Goal: Task Accomplishment & Management: Use online tool/utility

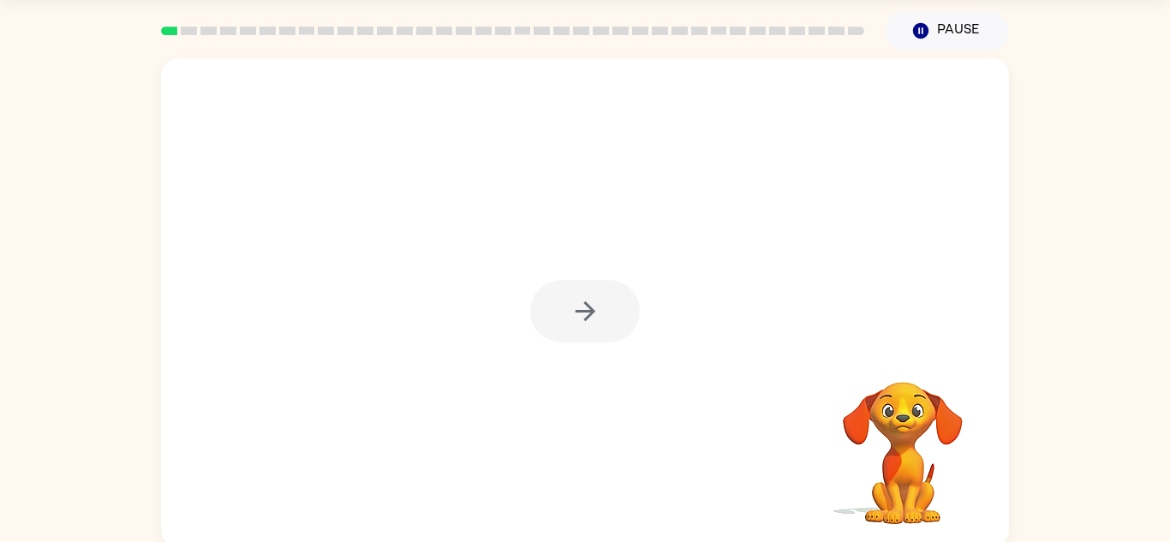
scroll to position [54, 0]
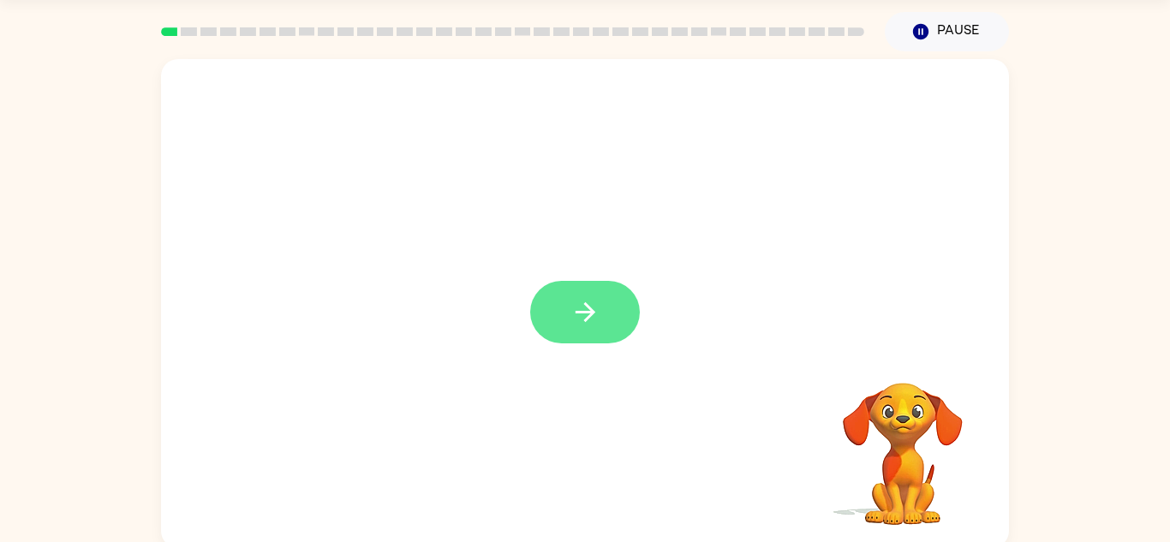
click at [594, 323] on icon "button" at bounding box center [585, 312] width 30 height 30
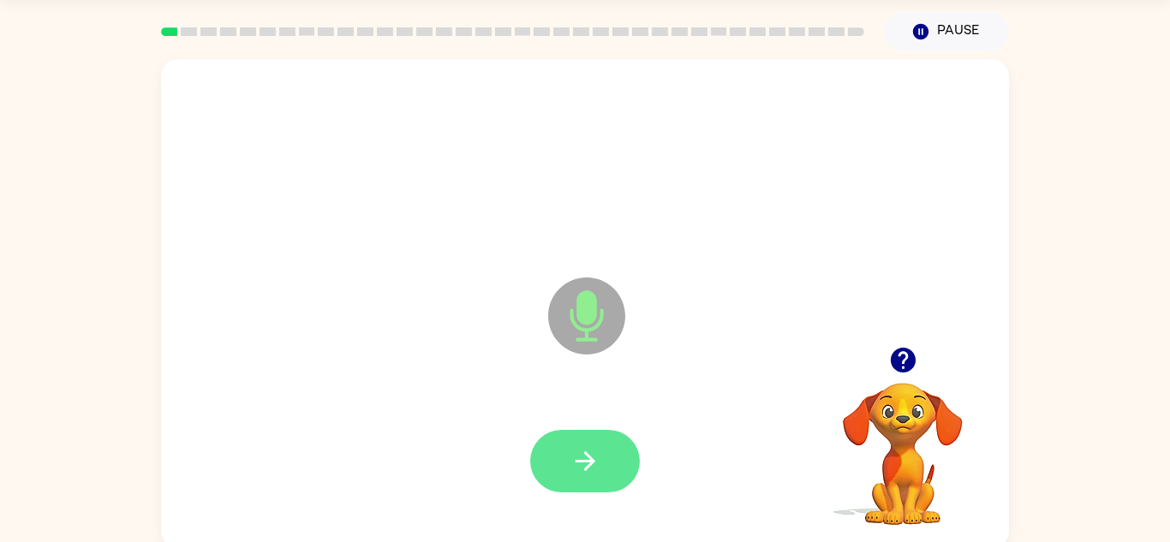
click at [570, 474] on icon "button" at bounding box center [585, 461] width 30 height 30
click at [565, 470] on button "button" at bounding box center [585, 461] width 110 height 63
click at [580, 465] on icon "button" at bounding box center [585, 461] width 30 height 30
click at [572, 465] on icon "button" at bounding box center [585, 461] width 30 height 30
click at [562, 458] on button "button" at bounding box center [585, 461] width 110 height 63
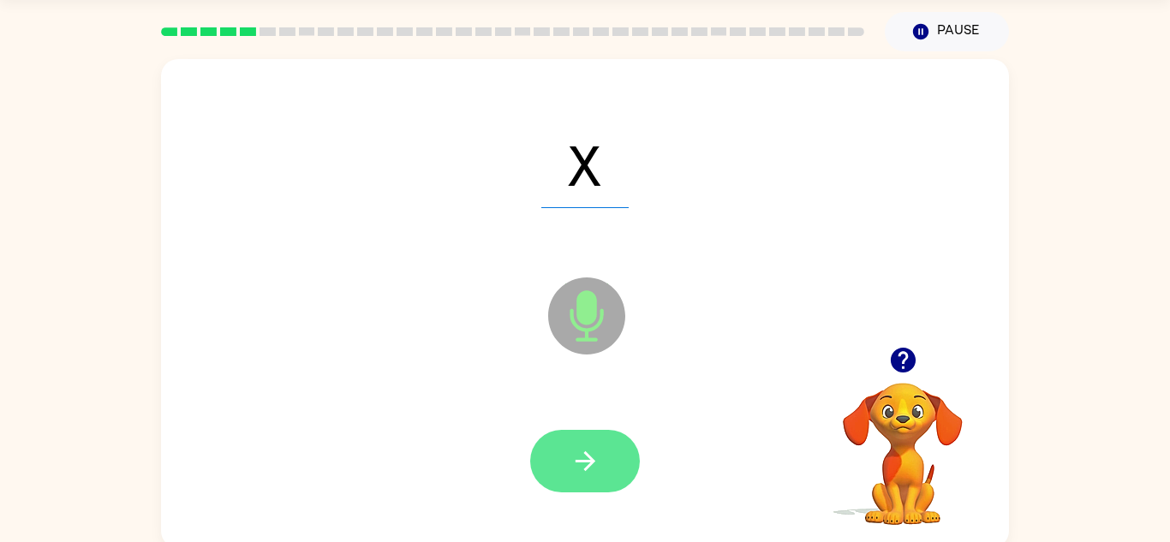
click at [576, 488] on button "button" at bounding box center [585, 461] width 110 height 63
click at [584, 490] on button "button" at bounding box center [585, 461] width 110 height 63
click at [592, 454] on icon "button" at bounding box center [585, 461] width 30 height 30
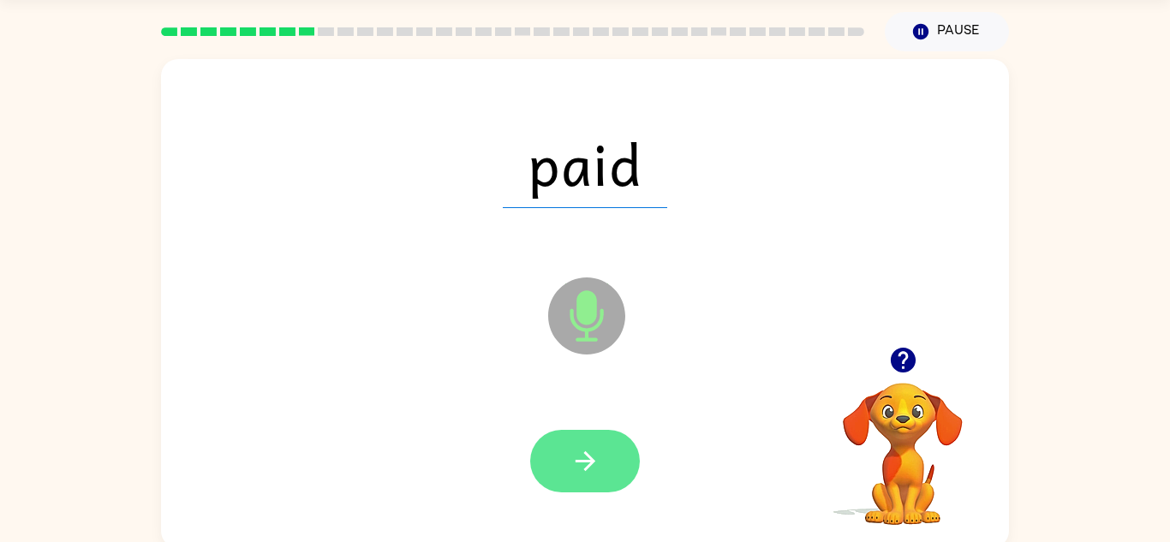
click at [578, 455] on icon "button" at bounding box center [585, 461] width 30 height 30
click at [571, 457] on icon "button" at bounding box center [585, 461] width 30 height 30
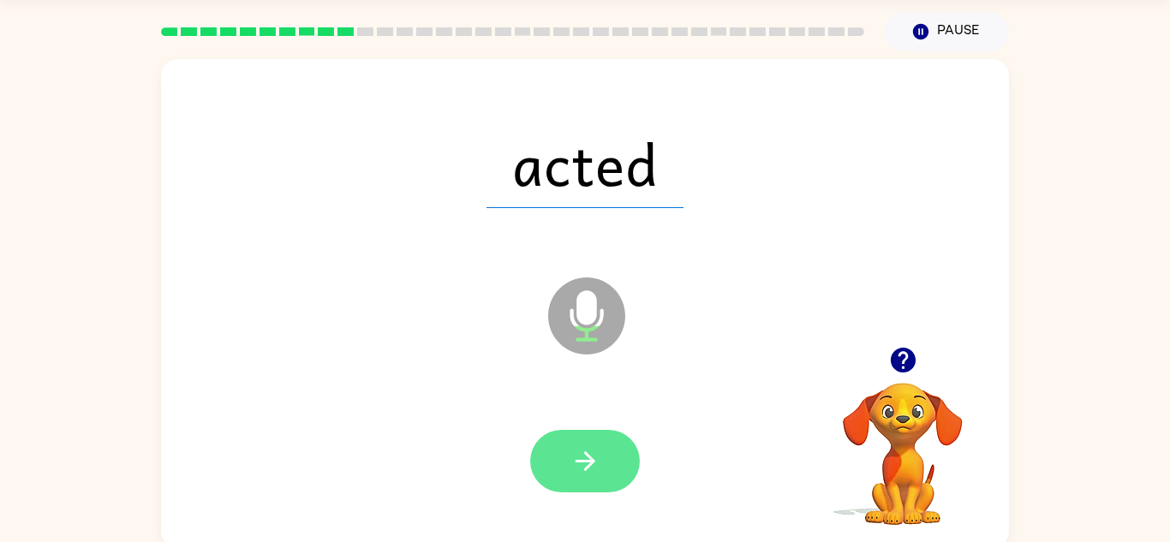
click at [554, 465] on button "button" at bounding box center [585, 461] width 110 height 63
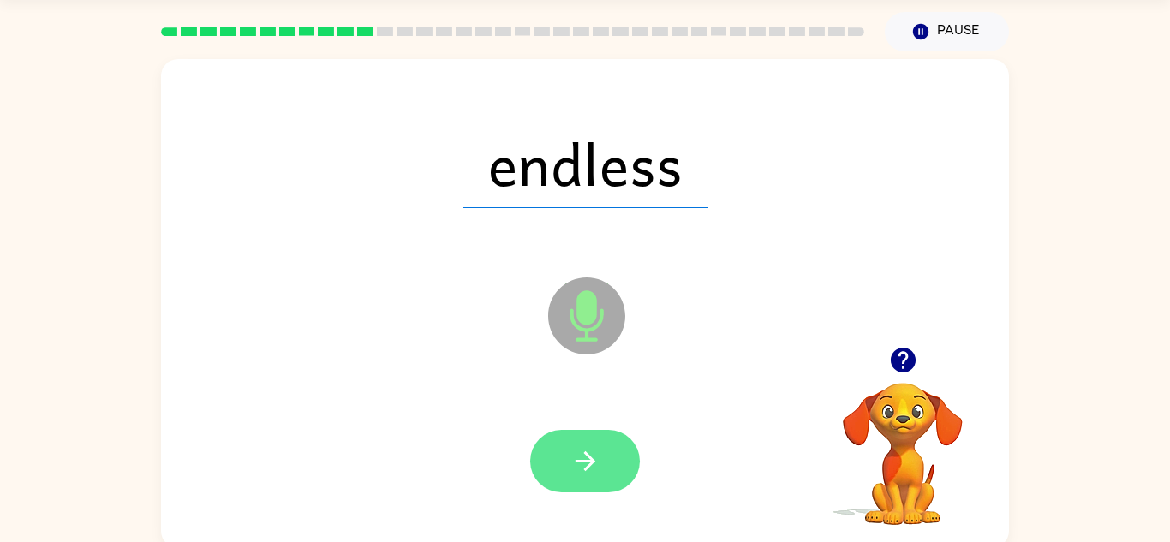
click at [565, 466] on button "button" at bounding box center [585, 461] width 110 height 63
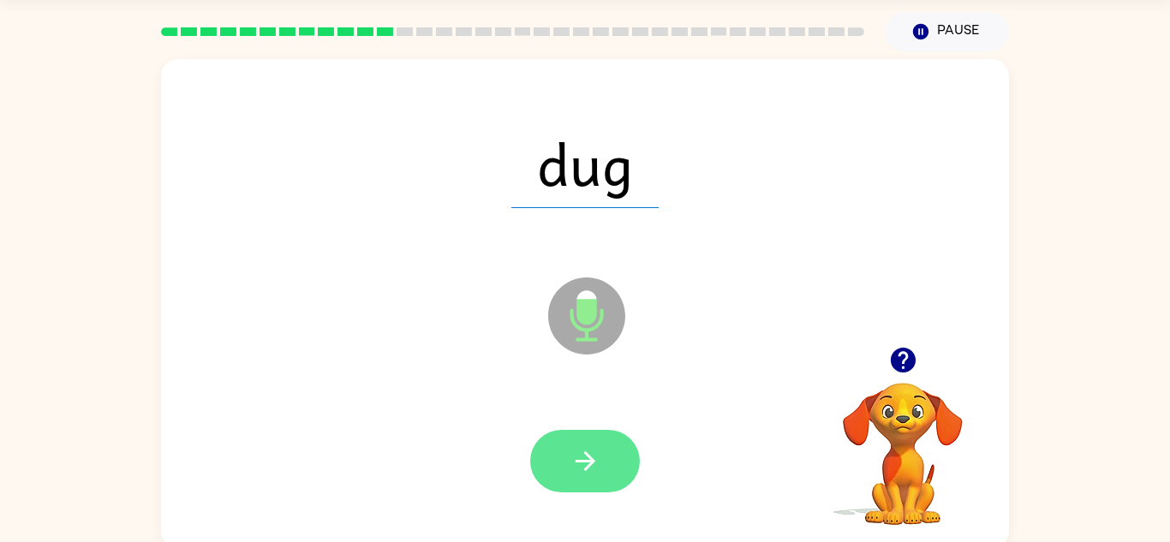
click at [566, 479] on button "button" at bounding box center [585, 461] width 110 height 63
click at [561, 454] on button "button" at bounding box center [585, 461] width 110 height 63
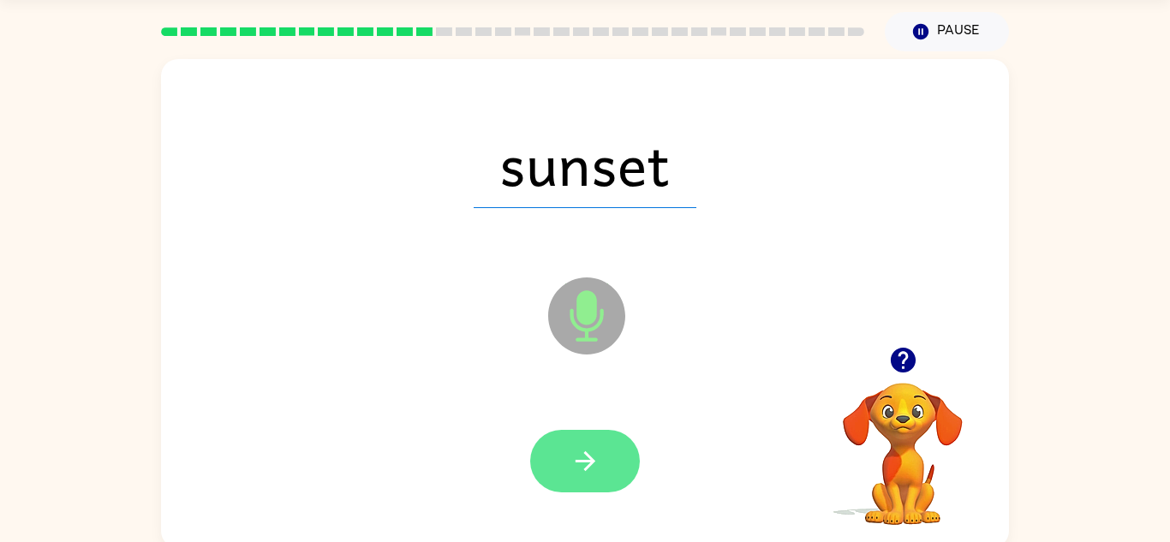
click at [569, 465] on button "button" at bounding box center [585, 461] width 110 height 63
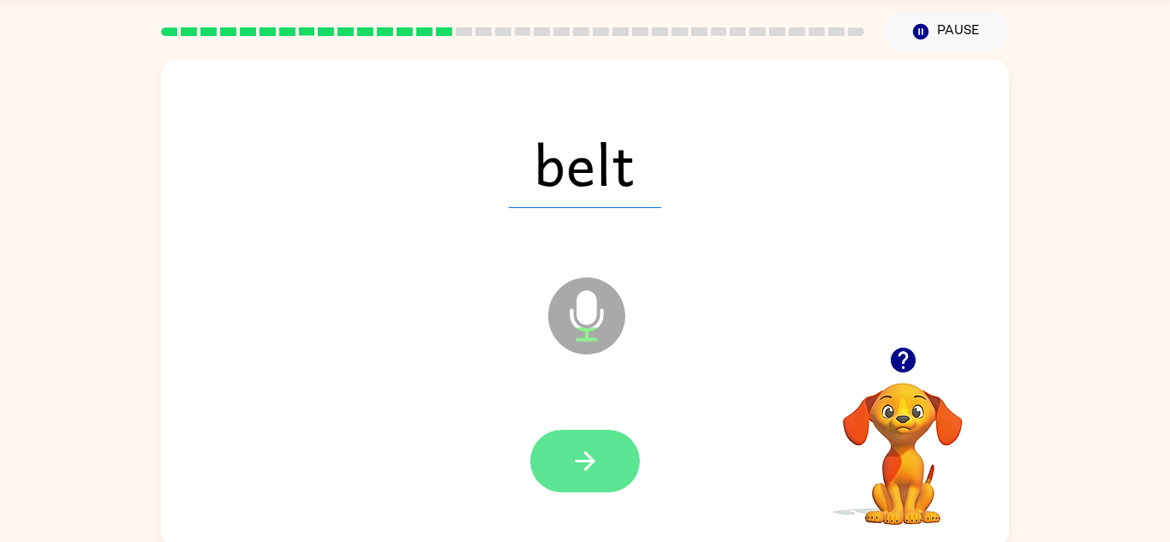
click at [565, 464] on button "button" at bounding box center [585, 461] width 110 height 63
click at [563, 475] on button "button" at bounding box center [585, 461] width 110 height 63
click at [571, 469] on icon "button" at bounding box center [585, 461] width 30 height 30
click at [569, 438] on button "button" at bounding box center [585, 461] width 110 height 63
click at [566, 457] on button "button" at bounding box center [585, 461] width 110 height 63
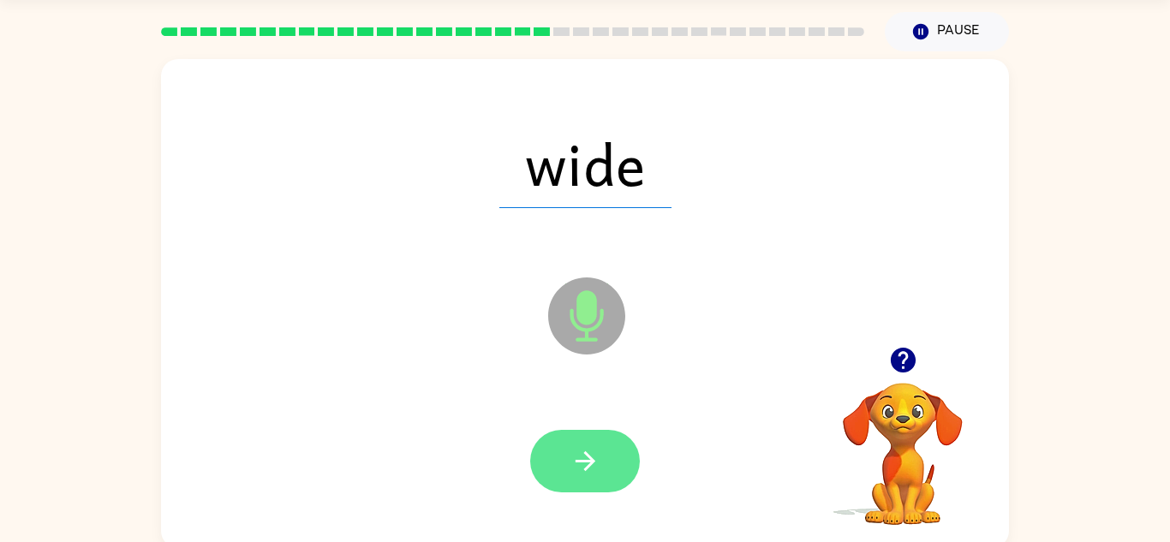
click at [579, 477] on button "button" at bounding box center [585, 461] width 110 height 63
click at [580, 466] on icon "button" at bounding box center [585, 461] width 30 height 30
click at [579, 471] on icon "button" at bounding box center [585, 461] width 30 height 30
click at [589, 468] on icon "button" at bounding box center [585, 461] width 30 height 30
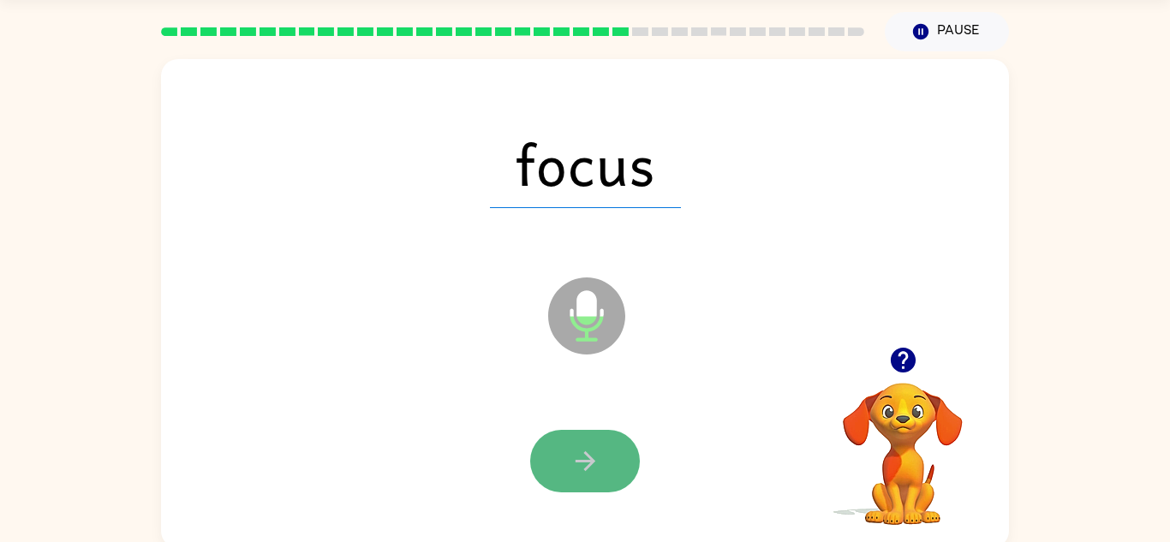
click at [569, 456] on button "button" at bounding box center [585, 461] width 110 height 63
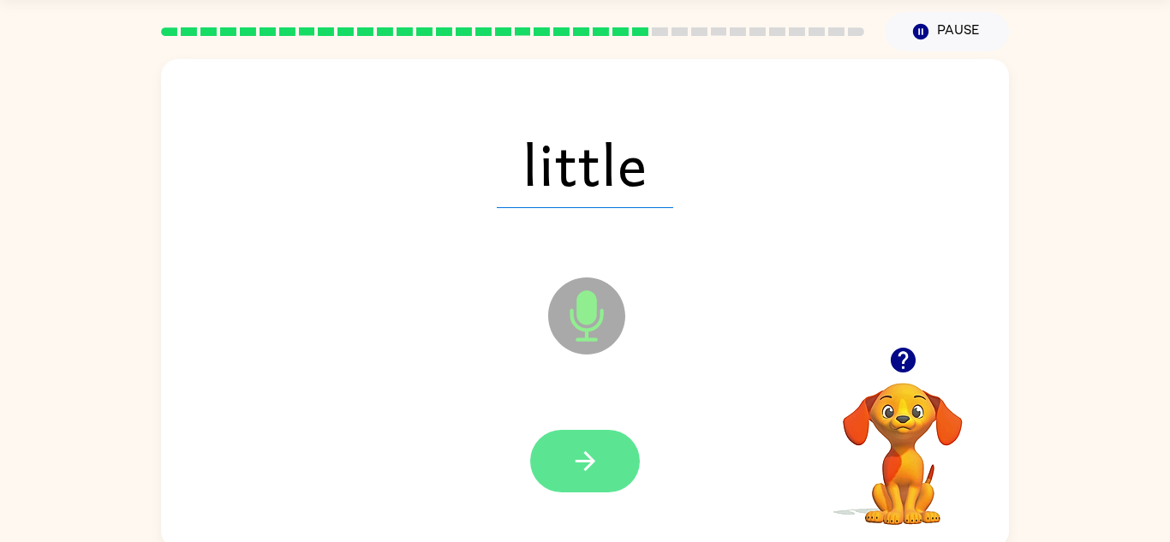
click at [581, 473] on icon "button" at bounding box center [585, 461] width 30 height 30
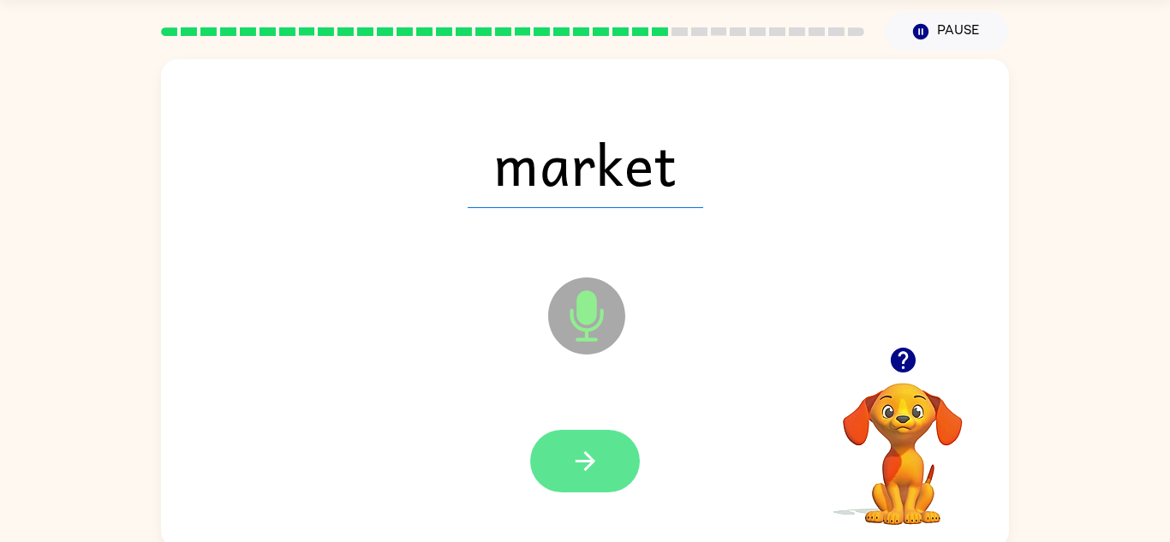
click at [581, 471] on icon "button" at bounding box center [585, 461] width 30 height 30
click at [562, 470] on button "button" at bounding box center [585, 461] width 110 height 63
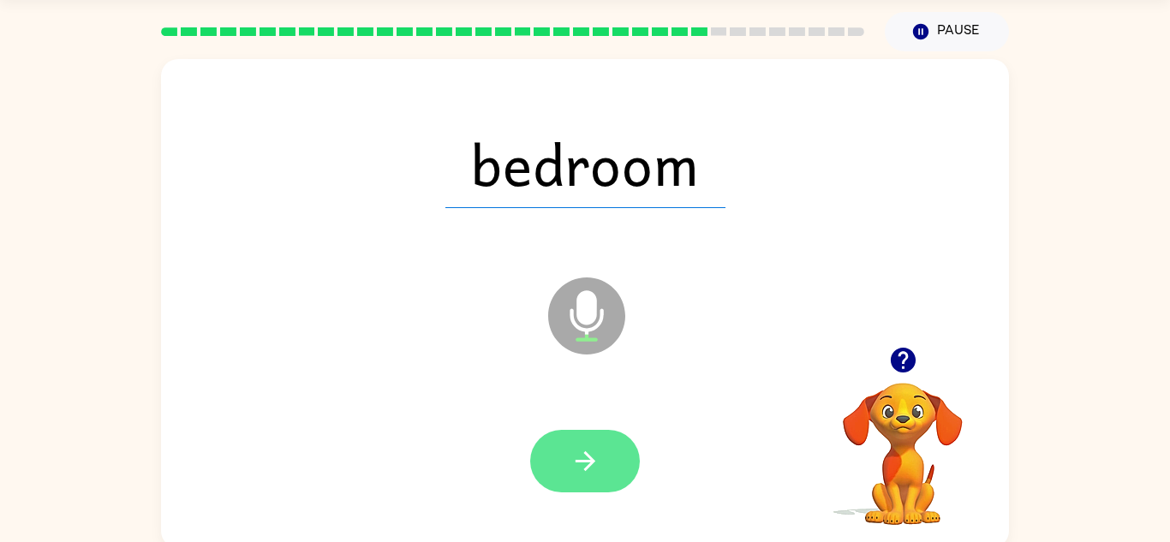
click at [581, 474] on icon "button" at bounding box center [585, 461] width 30 height 30
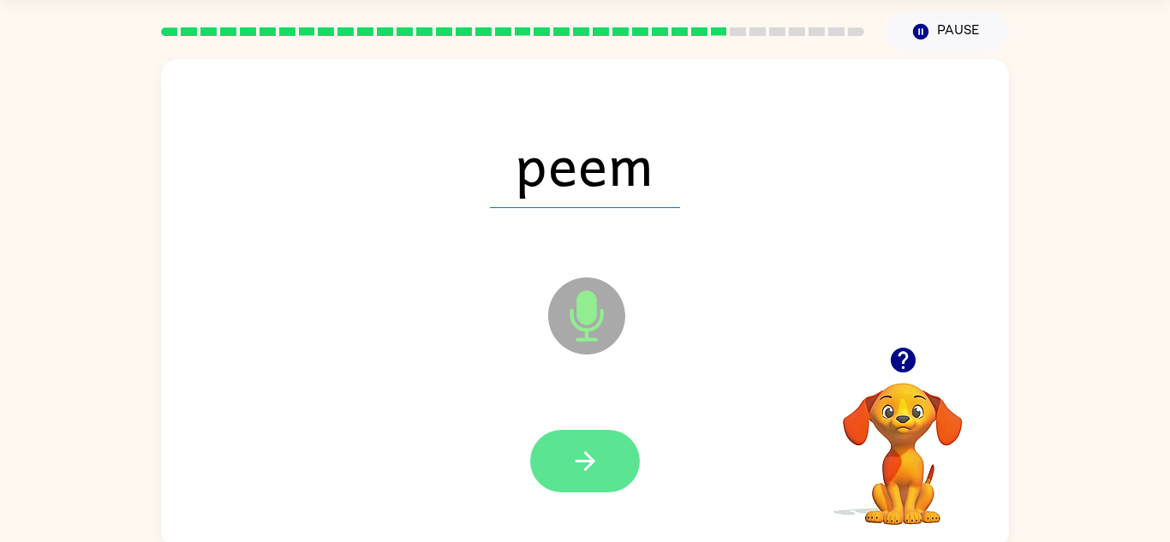
click at [590, 472] on icon "button" at bounding box center [585, 461] width 30 height 30
click at [553, 451] on button "button" at bounding box center [585, 461] width 110 height 63
click at [580, 450] on icon "button" at bounding box center [585, 461] width 30 height 30
click at [551, 478] on button "button" at bounding box center [585, 461] width 110 height 63
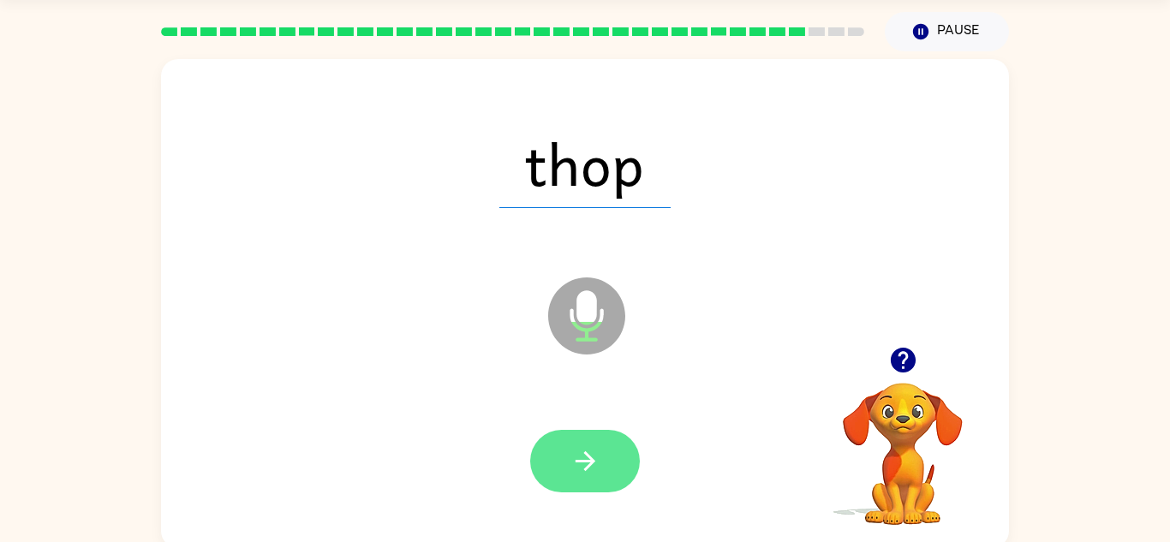
click at [560, 471] on button "button" at bounding box center [585, 461] width 110 height 63
click at [566, 463] on button "button" at bounding box center [585, 461] width 110 height 63
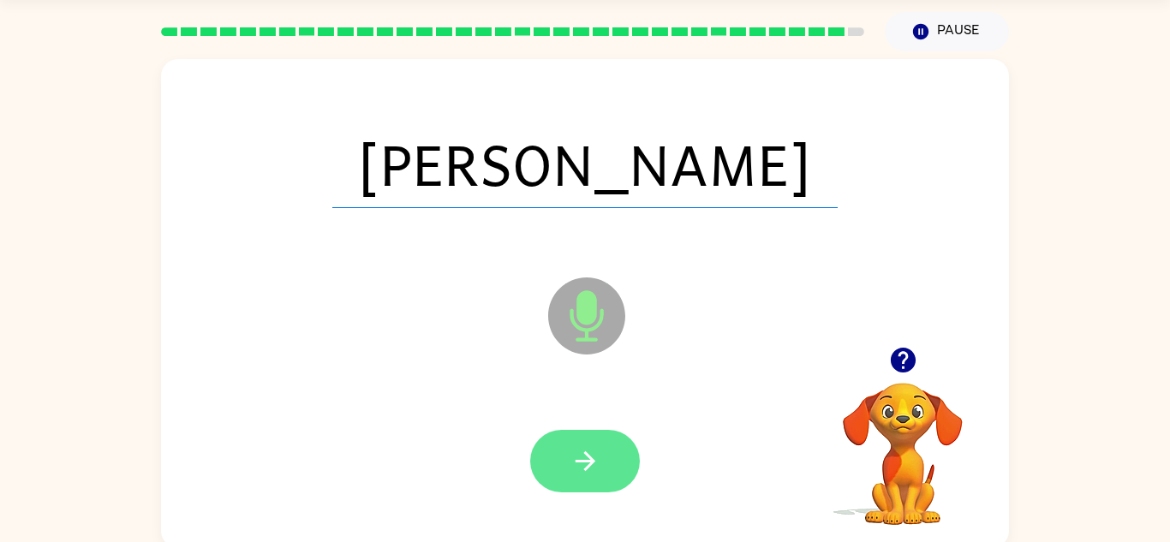
click at [583, 451] on icon "button" at bounding box center [585, 461] width 30 height 30
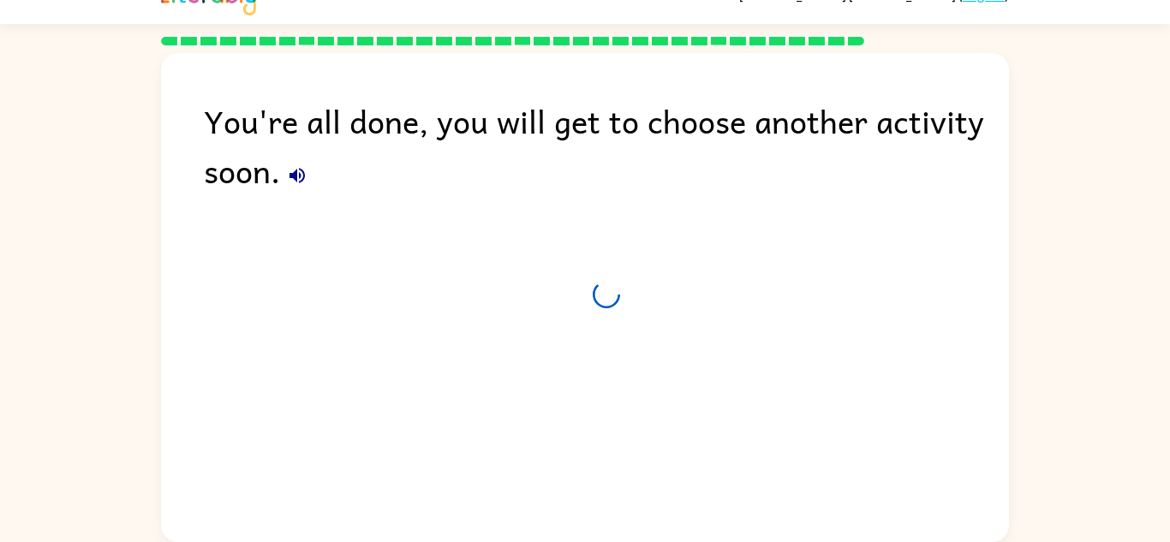
scroll to position [29, 0]
click at [296, 189] on button "button" at bounding box center [297, 175] width 34 height 34
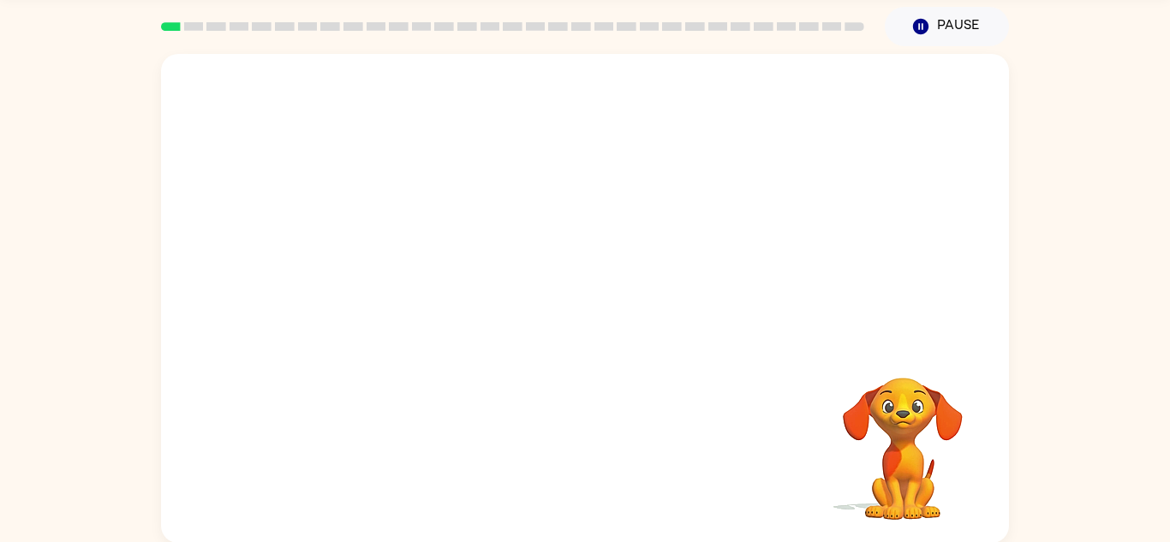
scroll to position [50, 0]
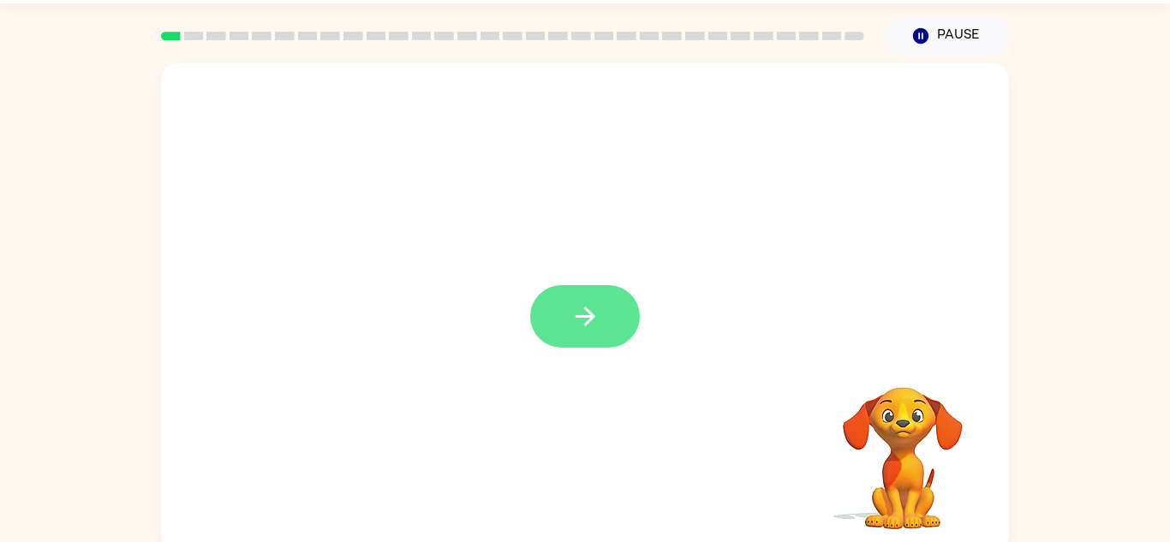
click at [565, 325] on button "button" at bounding box center [585, 316] width 110 height 63
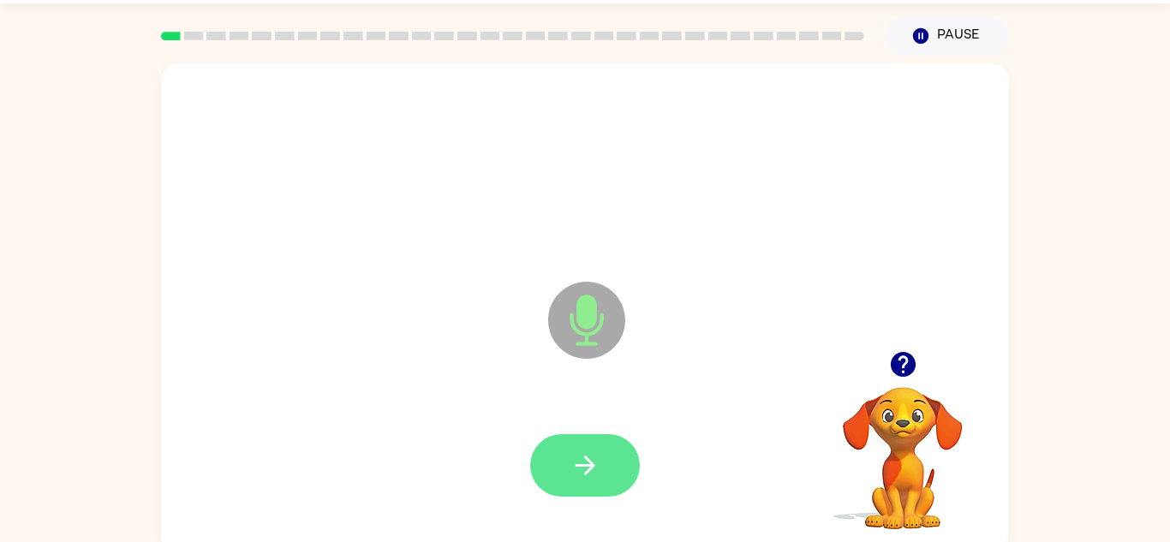
click at [563, 482] on button "button" at bounding box center [585, 465] width 110 height 63
click at [578, 469] on icon "button" at bounding box center [585, 465] width 30 height 30
click at [567, 450] on button "button" at bounding box center [585, 465] width 110 height 63
click at [558, 463] on button "button" at bounding box center [585, 465] width 110 height 63
click at [573, 462] on icon "button" at bounding box center [585, 465] width 30 height 30
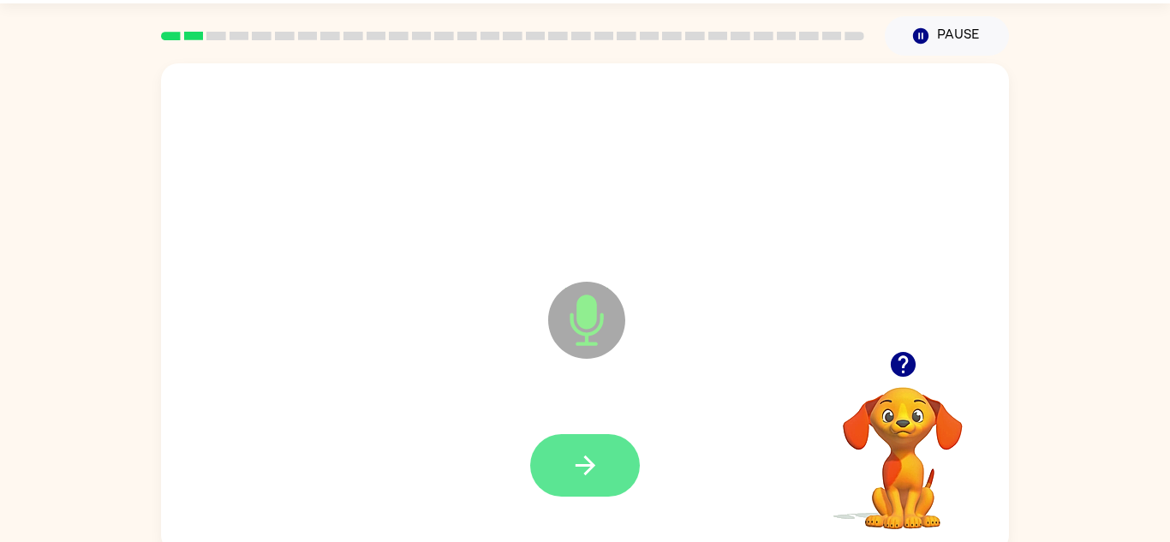
click at [587, 459] on icon "button" at bounding box center [585, 466] width 20 height 20
click at [580, 490] on button "button" at bounding box center [585, 465] width 110 height 63
click at [592, 414] on div at bounding box center [584, 466] width 813 height 140
click at [580, 468] on icon "button" at bounding box center [585, 465] width 30 height 30
click at [583, 441] on button "button" at bounding box center [585, 465] width 110 height 63
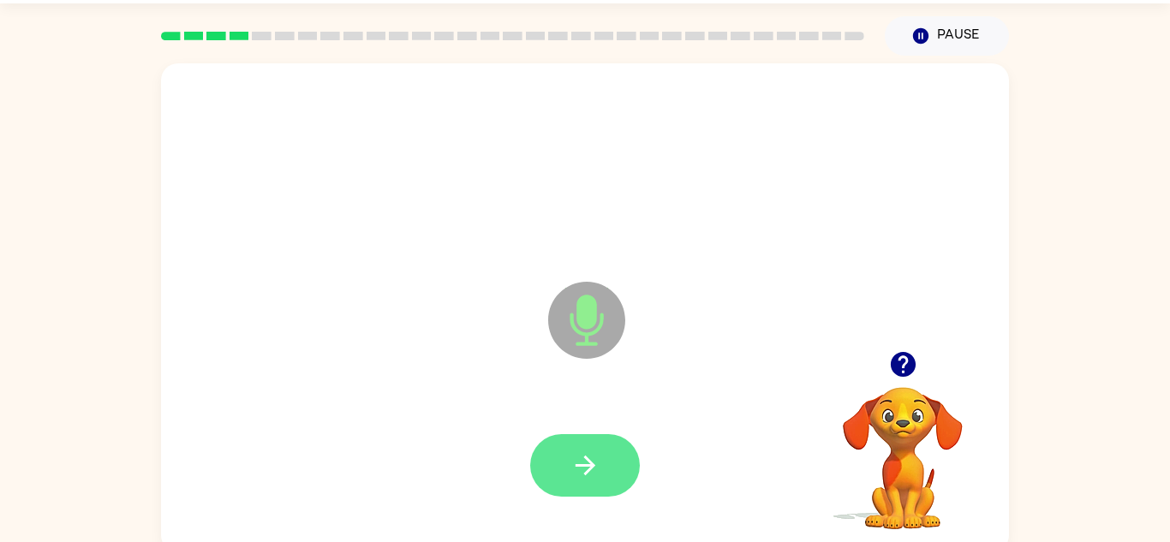
click at [575, 483] on button "button" at bounding box center [585, 465] width 110 height 63
click at [562, 468] on button "button" at bounding box center [585, 465] width 110 height 63
click at [589, 482] on button "button" at bounding box center [585, 465] width 110 height 63
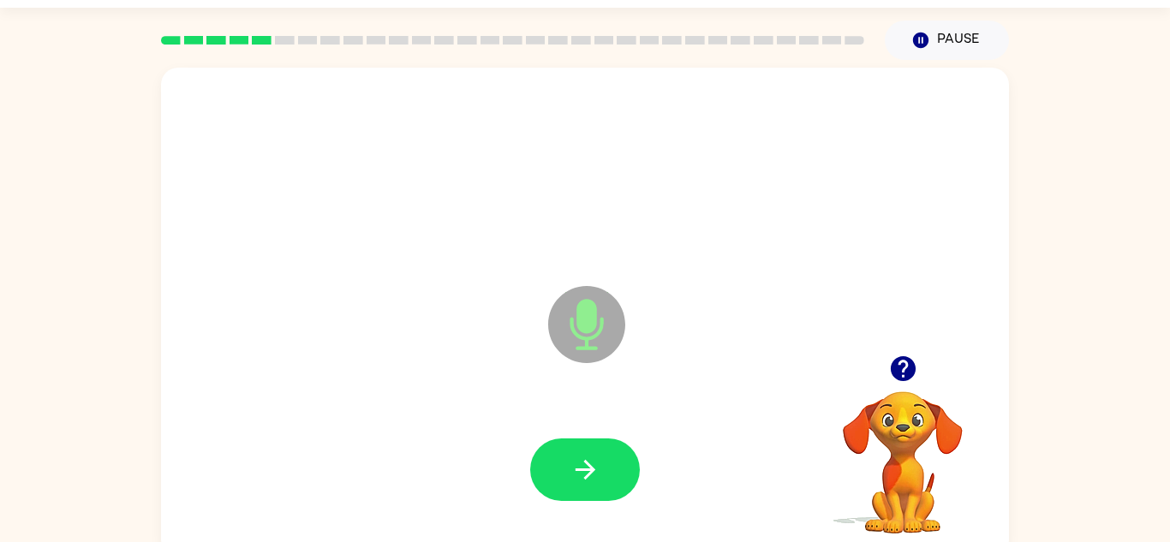
scroll to position [46, 0]
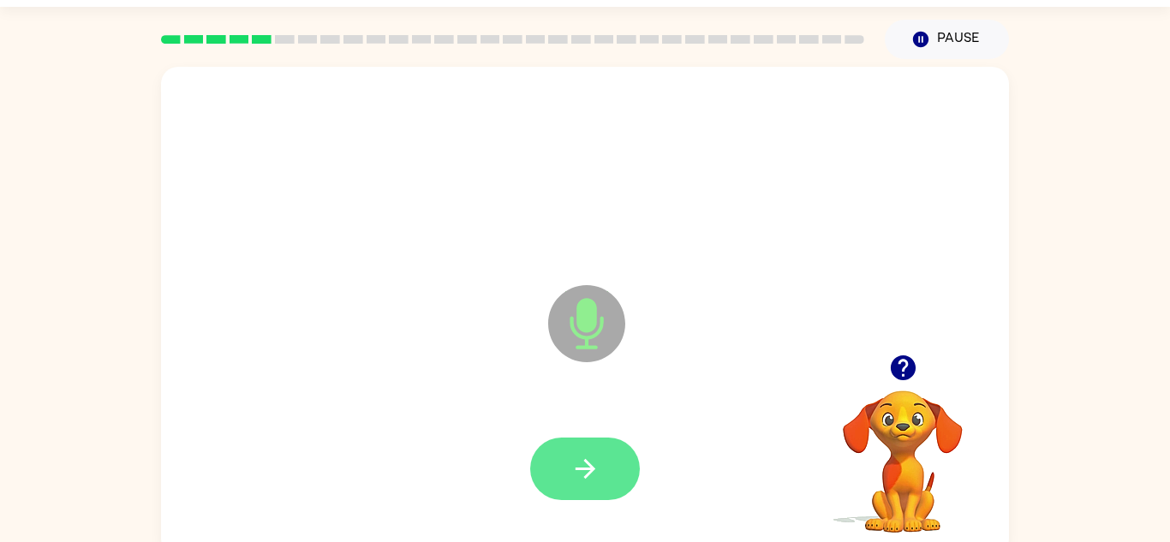
click at [579, 468] on icon "button" at bounding box center [585, 469] width 20 height 20
click at [596, 471] on icon "button" at bounding box center [585, 469] width 30 height 30
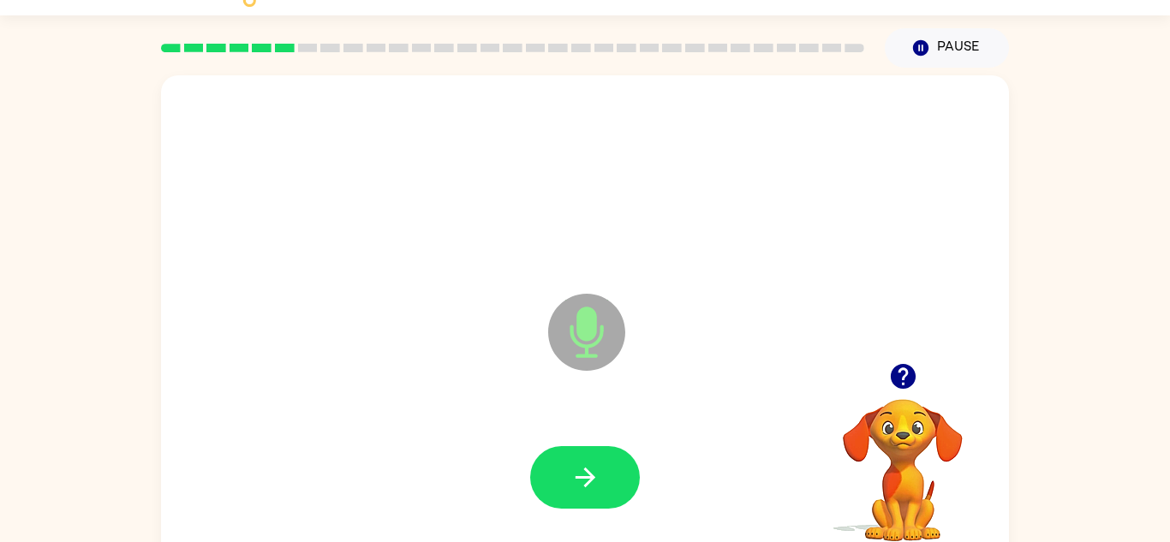
scroll to position [36, 0]
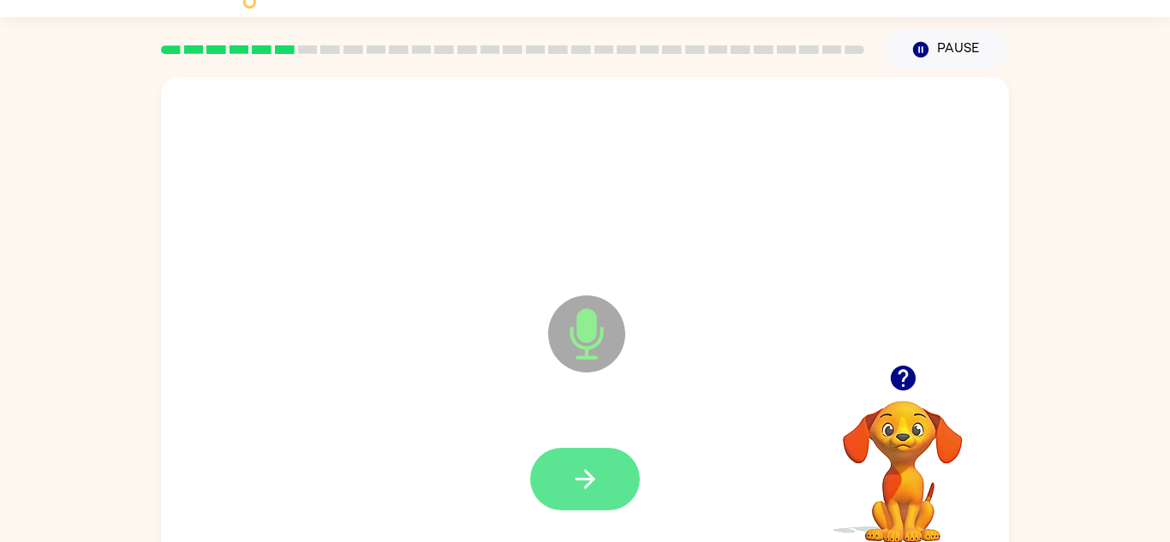
click at [586, 489] on icon "button" at bounding box center [585, 479] width 30 height 30
click at [590, 482] on div at bounding box center [585, 479] width 110 height 63
click at [541, 481] on button "button" at bounding box center [585, 479] width 110 height 63
click at [553, 503] on button "button" at bounding box center [585, 479] width 110 height 63
click at [581, 481] on icon "button" at bounding box center [585, 479] width 30 height 30
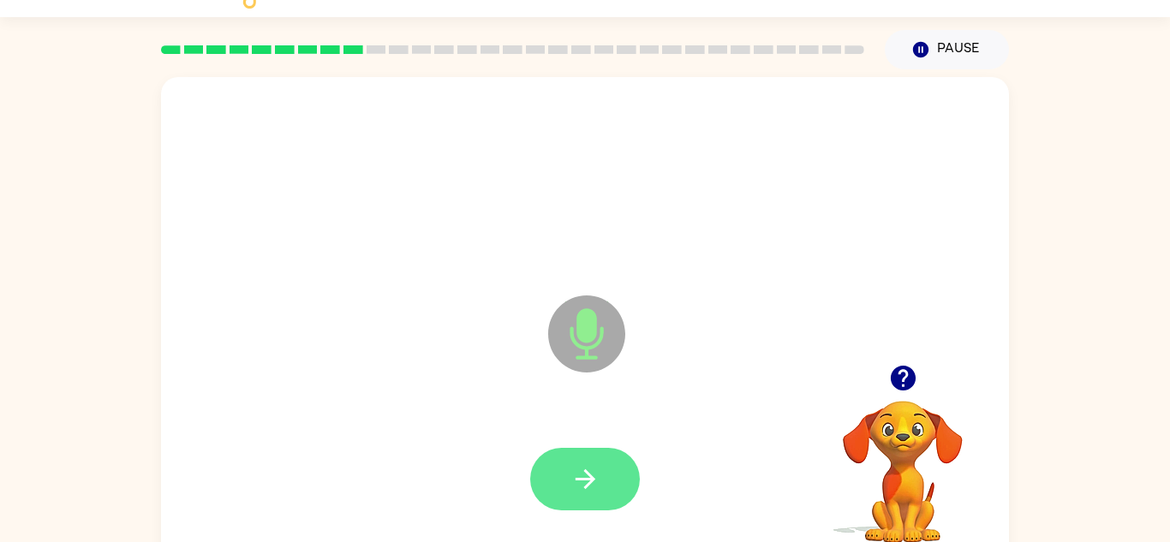
click at [599, 474] on icon "button" at bounding box center [585, 479] width 30 height 30
click at [563, 484] on button "button" at bounding box center [585, 479] width 110 height 63
click at [570, 490] on icon "button" at bounding box center [585, 479] width 30 height 30
click at [574, 481] on icon "button" at bounding box center [585, 479] width 30 height 30
click at [565, 484] on button "button" at bounding box center [585, 479] width 110 height 63
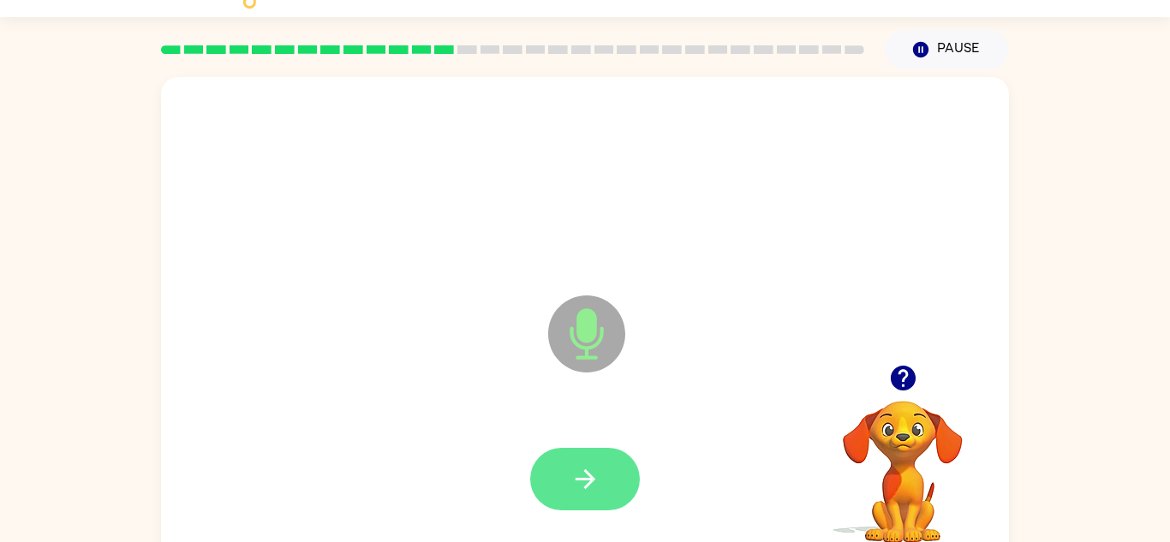
click at [586, 458] on button "button" at bounding box center [585, 479] width 110 height 63
click at [562, 473] on button "button" at bounding box center [585, 479] width 110 height 63
click at [563, 484] on button "button" at bounding box center [585, 479] width 110 height 63
click at [587, 481] on icon "button" at bounding box center [585, 479] width 30 height 30
click at [580, 500] on button "button" at bounding box center [585, 479] width 110 height 63
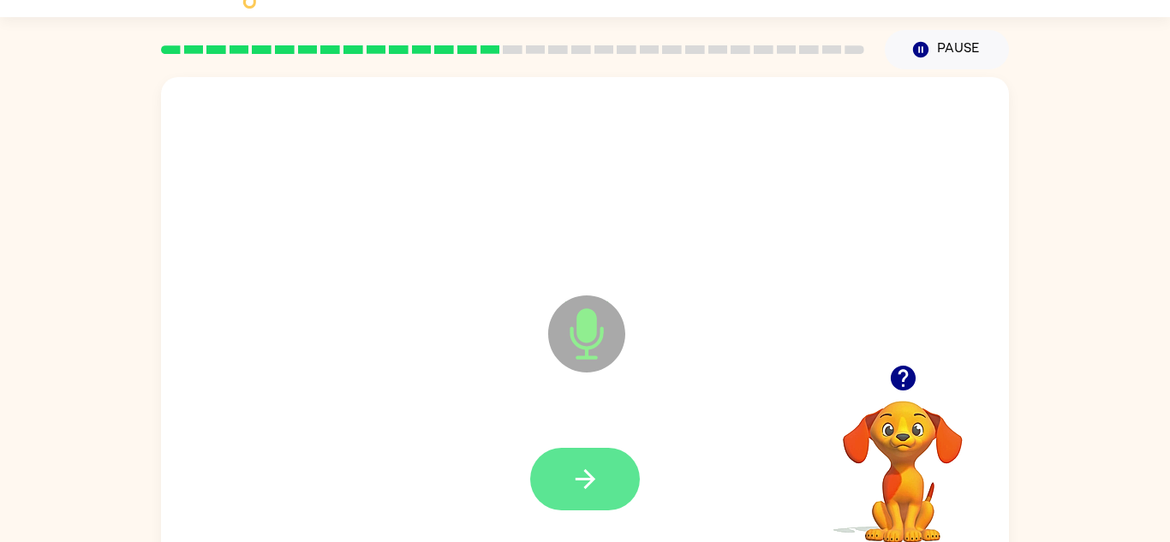
click at [592, 485] on icon "button" at bounding box center [585, 479] width 30 height 30
click at [565, 485] on button "button" at bounding box center [585, 479] width 110 height 63
click at [568, 484] on button "button" at bounding box center [585, 479] width 110 height 63
click at [570, 480] on icon "button" at bounding box center [585, 479] width 30 height 30
click at [581, 484] on icon "button" at bounding box center [585, 479] width 30 height 30
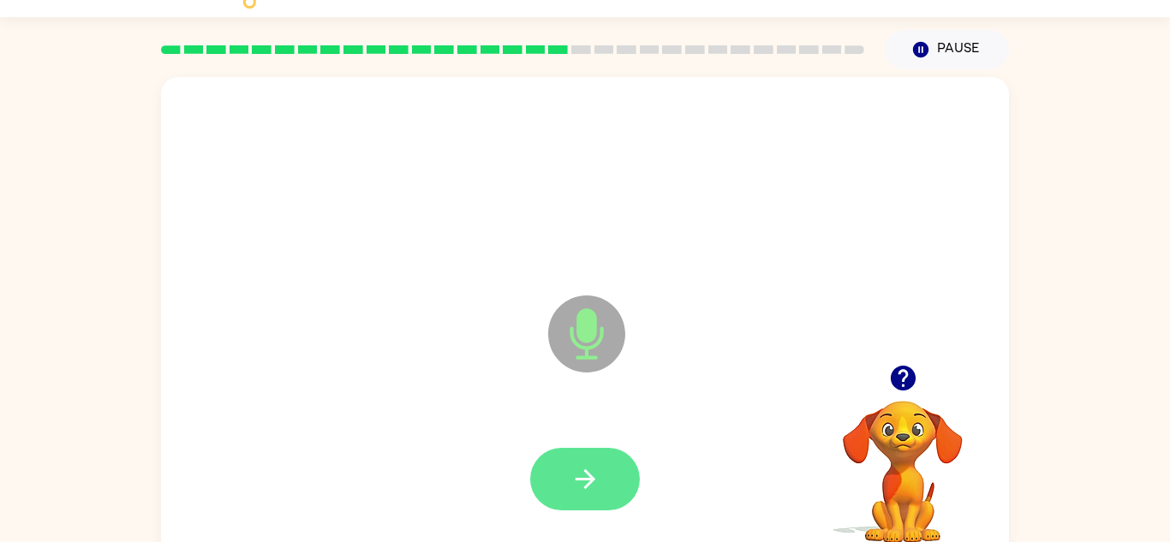
click at [582, 486] on icon "button" at bounding box center [585, 479] width 30 height 30
click at [575, 479] on icon "button" at bounding box center [585, 479] width 30 height 30
click at [568, 474] on button "button" at bounding box center [585, 479] width 110 height 63
click at [564, 474] on button "button" at bounding box center [585, 479] width 110 height 63
click at [585, 492] on icon "button" at bounding box center [585, 479] width 30 height 30
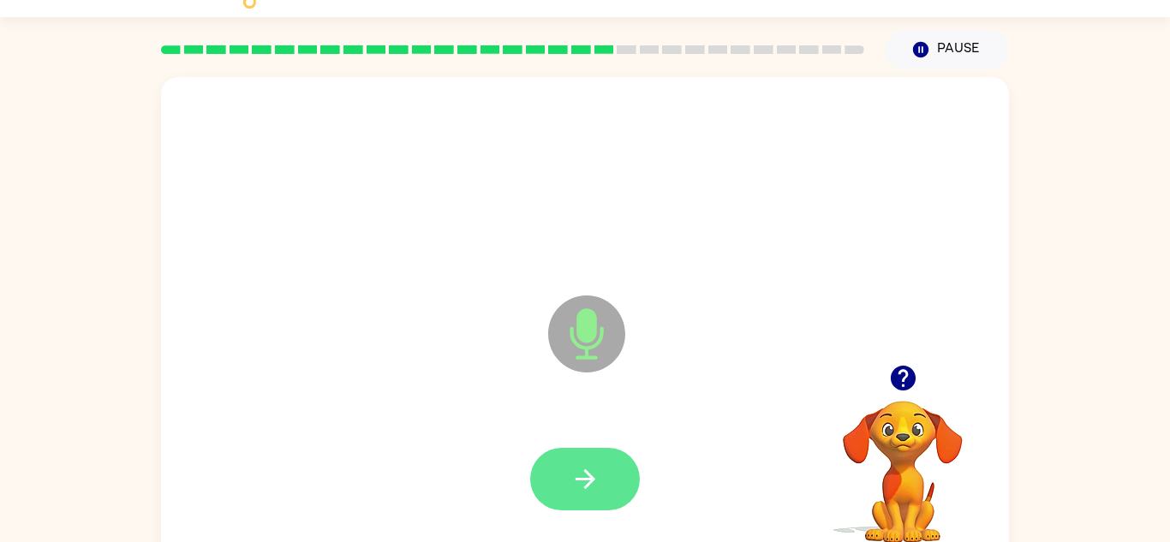
click at [575, 468] on icon "button" at bounding box center [585, 479] width 30 height 30
click at [587, 491] on icon "button" at bounding box center [585, 479] width 30 height 30
click at [585, 457] on button "button" at bounding box center [585, 479] width 110 height 63
click at [588, 500] on button "button" at bounding box center [585, 479] width 110 height 63
click at [589, 468] on icon "button" at bounding box center [585, 479] width 30 height 30
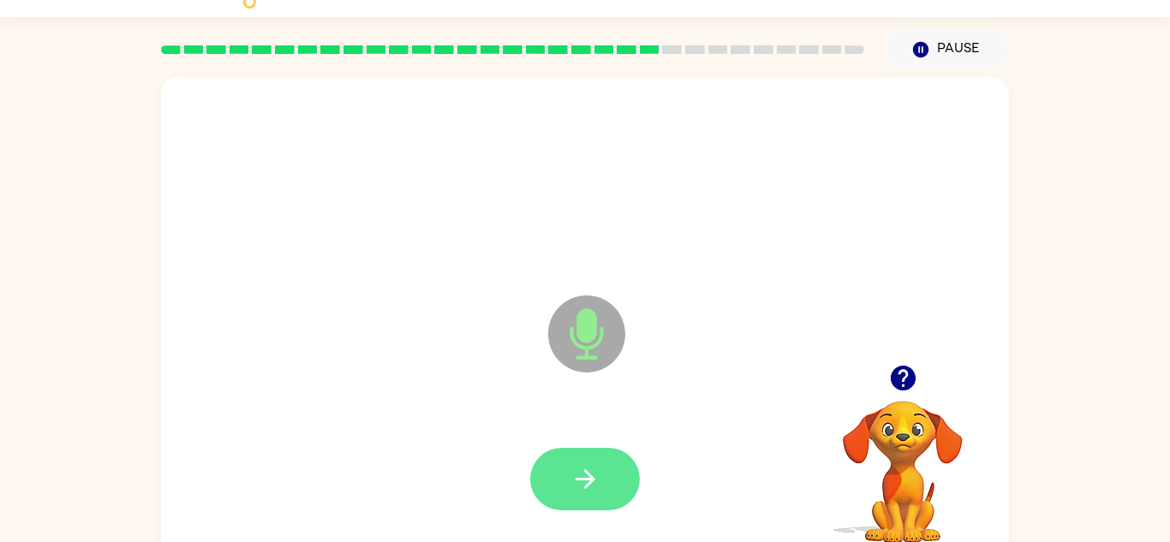
click at [594, 467] on icon "button" at bounding box center [585, 479] width 30 height 30
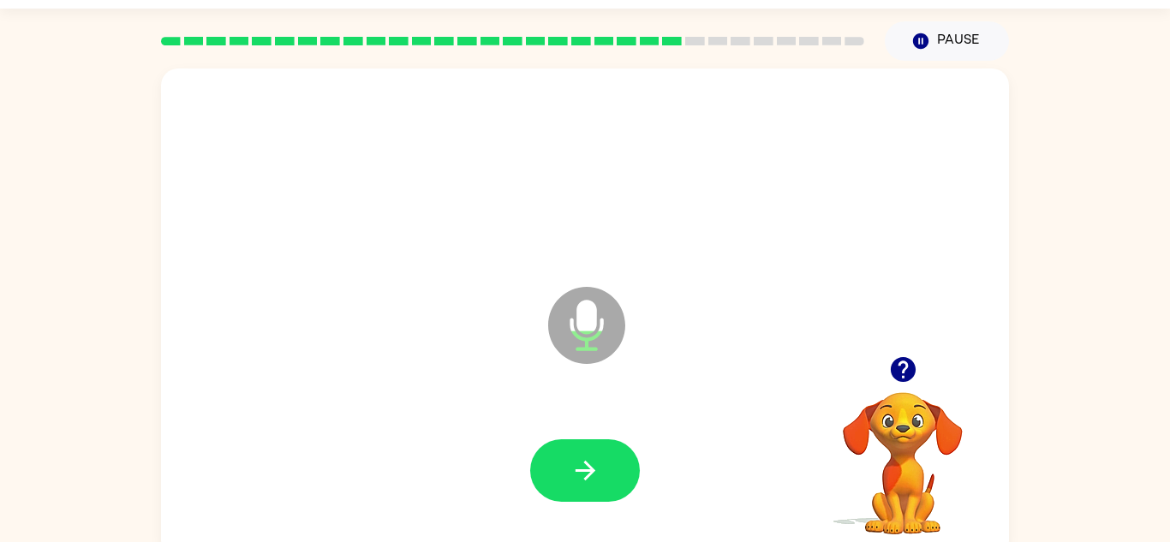
scroll to position [38, 0]
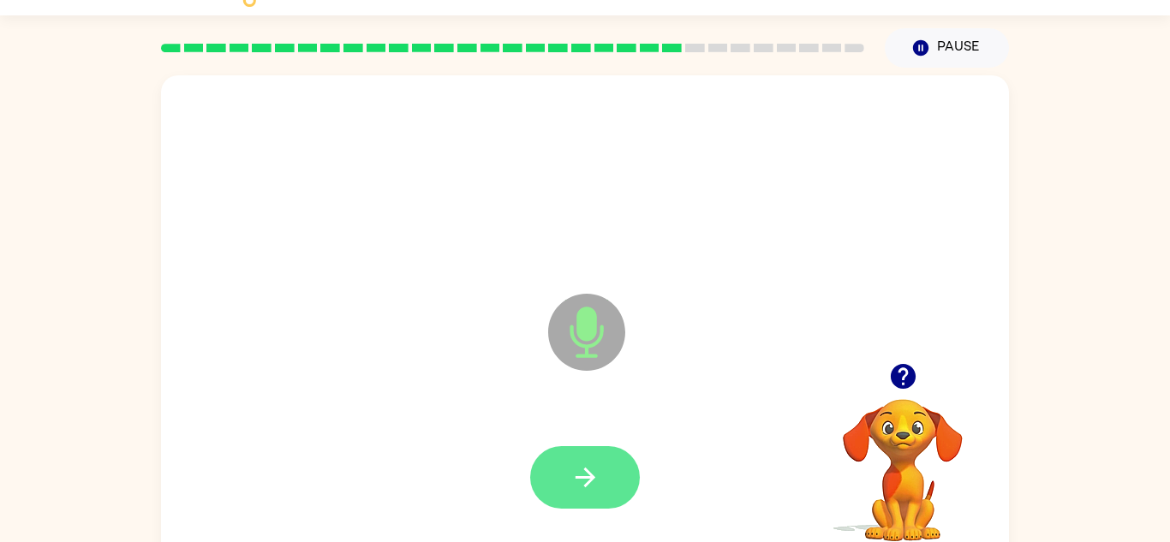
click at [569, 474] on button "button" at bounding box center [585, 477] width 110 height 63
click at [571, 455] on button "button" at bounding box center [585, 477] width 110 height 63
click at [570, 477] on icon "button" at bounding box center [585, 477] width 30 height 30
click at [575, 474] on icon "button" at bounding box center [585, 477] width 30 height 30
click at [575, 486] on icon "button" at bounding box center [585, 477] width 30 height 30
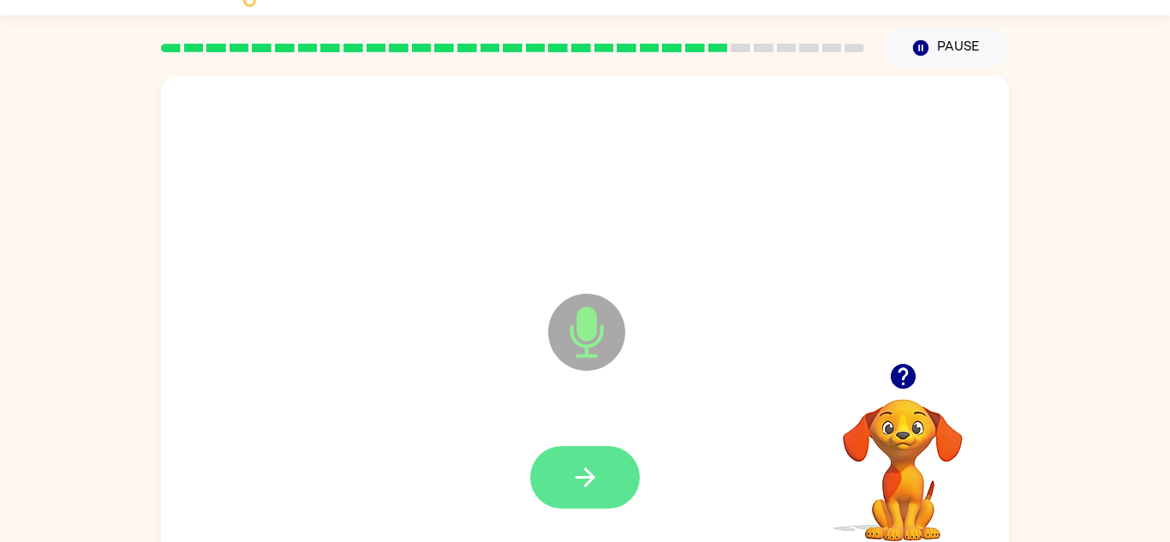
click at [570, 489] on icon "button" at bounding box center [585, 477] width 30 height 30
click at [573, 472] on icon "button" at bounding box center [585, 477] width 30 height 30
click at [589, 508] on button "button" at bounding box center [585, 477] width 110 height 63
click at [578, 478] on icon "button" at bounding box center [585, 478] width 20 height 20
click at [560, 486] on button "button" at bounding box center [585, 477] width 110 height 63
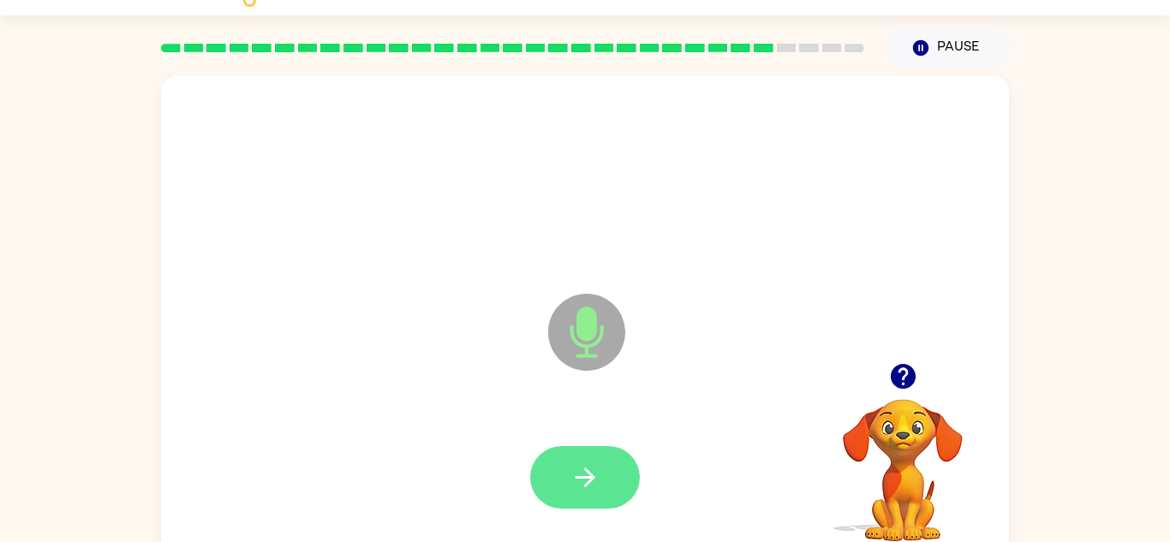
click at [568, 486] on button "button" at bounding box center [585, 477] width 110 height 63
click at [563, 485] on button "button" at bounding box center [585, 477] width 110 height 63
click at [580, 480] on icon "button" at bounding box center [585, 477] width 30 height 30
click at [586, 480] on icon "button" at bounding box center [585, 477] width 30 height 30
click at [581, 474] on icon "button" at bounding box center [585, 477] width 30 height 30
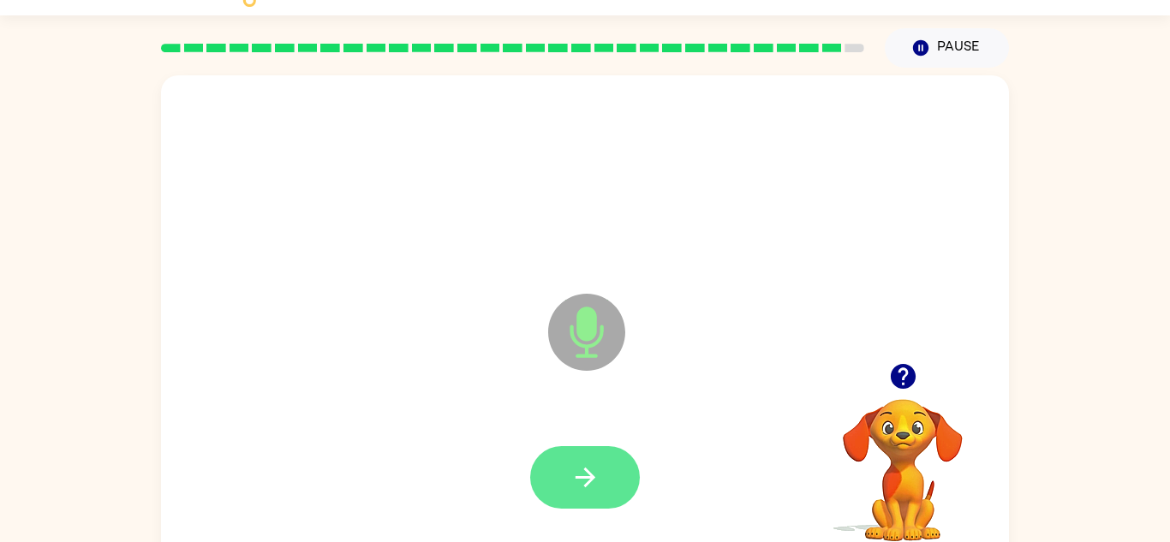
click at [599, 472] on icon "button" at bounding box center [585, 477] width 30 height 30
click at [580, 493] on button "button" at bounding box center [585, 477] width 110 height 63
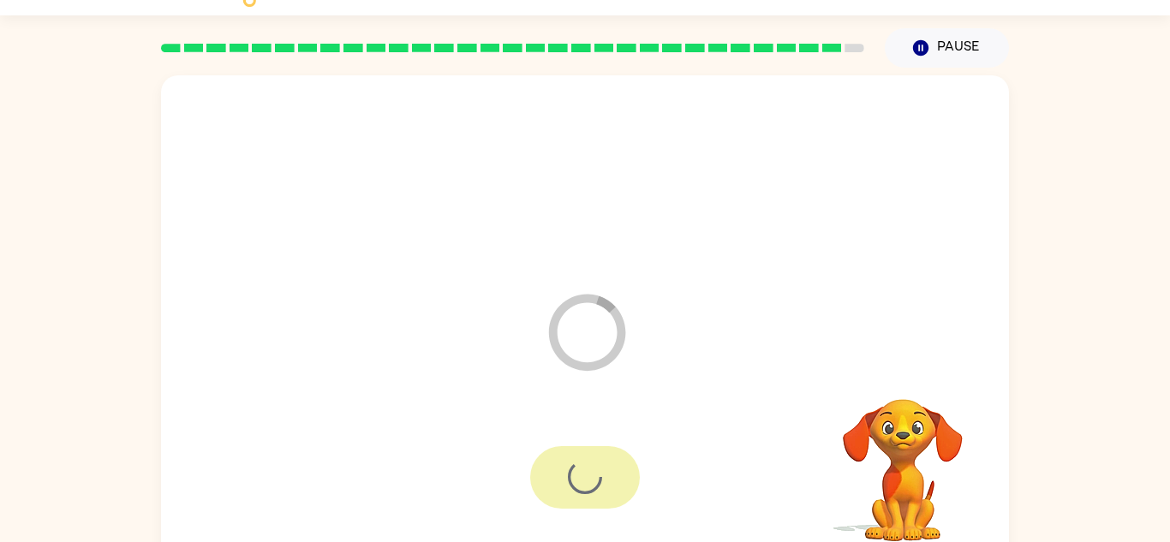
scroll to position [29, 0]
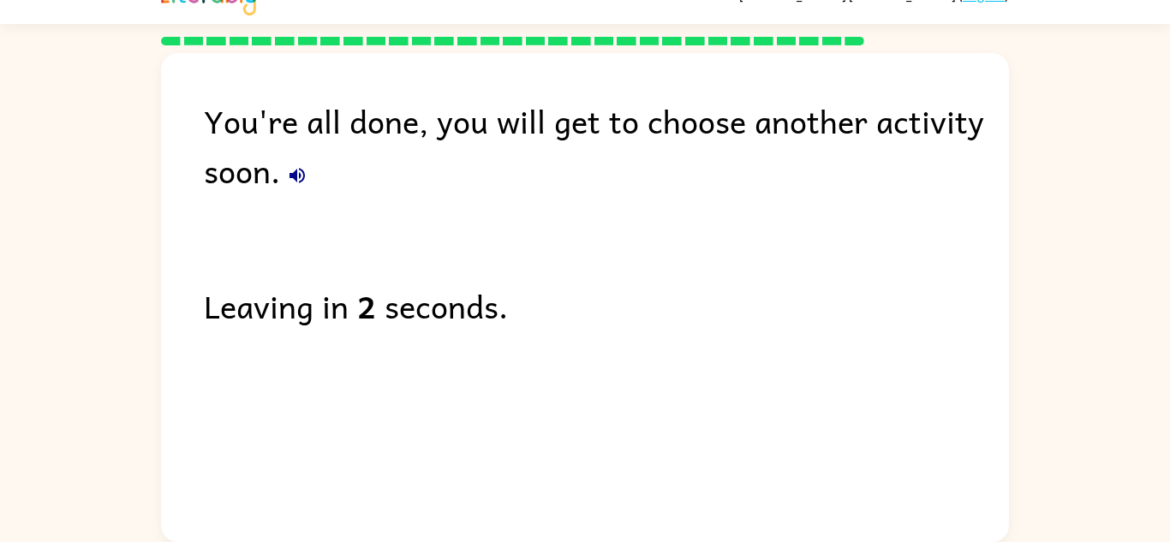
click at [288, 165] on icon "button" at bounding box center [297, 175] width 21 height 21
